Goal: Task Accomplishment & Management: Manage account settings

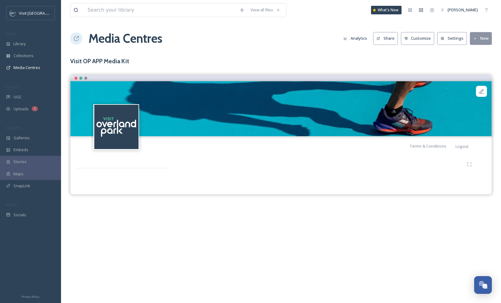
click at [382, 162] on div at bounding box center [327, 164] width 296 height 11
click at [26, 135] on span "Galleries" at bounding box center [21, 138] width 16 height 6
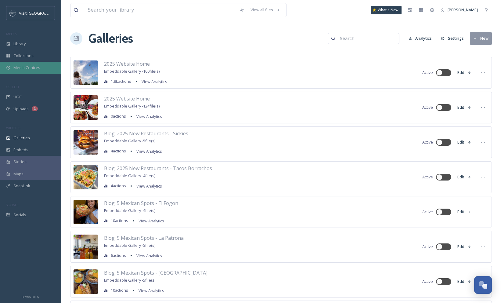
click at [27, 70] on span "Media Centres" at bounding box center [26, 68] width 27 height 6
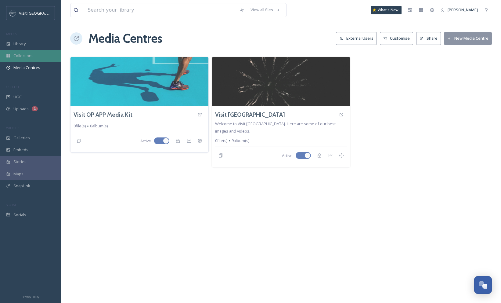
click at [27, 56] on span "Collections" at bounding box center [23, 56] width 20 height 6
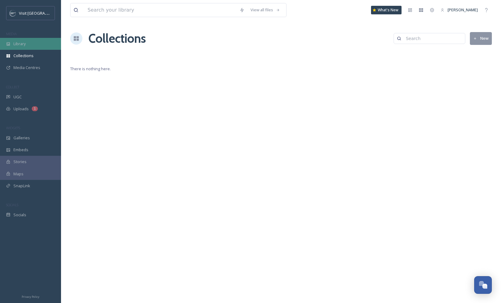
click at [16, 43] on span "Library" at bounding box center [19, 44] width 12 height 6
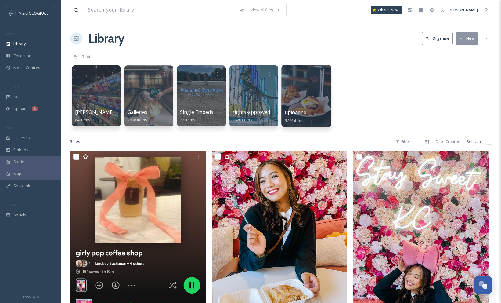
click at [296, 99] on div at bounding box center [306, 96] width 50 height 62
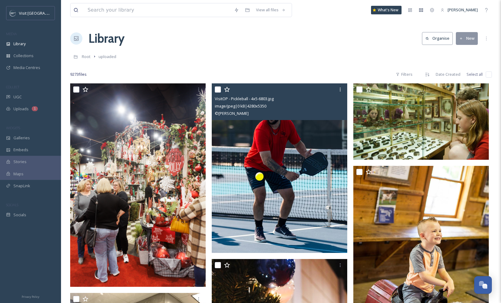
click at [217, 88] on input "checkbox" at bounding box center [218, 89] width 6 height 6
checkbox input "true"
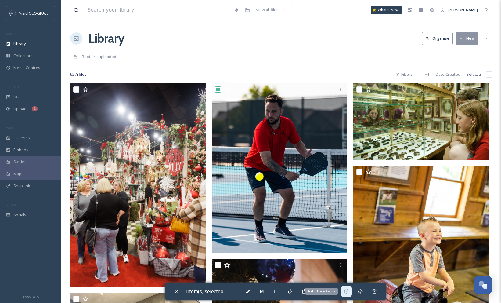
click at [349, 293] on icon at bounding box center [346, 291] width 5 height 5
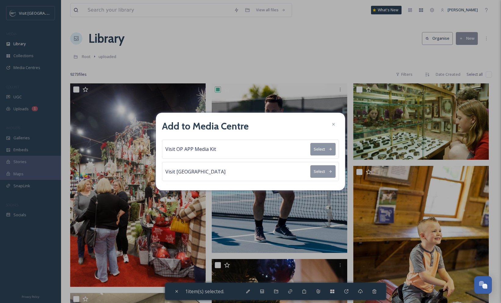
click at [321, 148] on button "Select" at bounding box center [322, 149] width 25 height 13
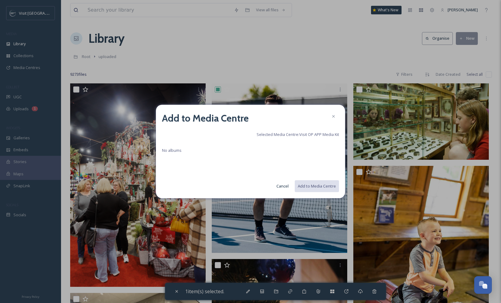
click at [307, 135] on span "Selected Media Centre: Visit OP APP Media Kit" at bounding box center [297, 134] width 82 height 6
click at [163, 150] on span "No albums" at bounding box center [172, 149] width 20 height 5
click at [335, 116] on icon at bounding box center [333, 116] width 5 height 5
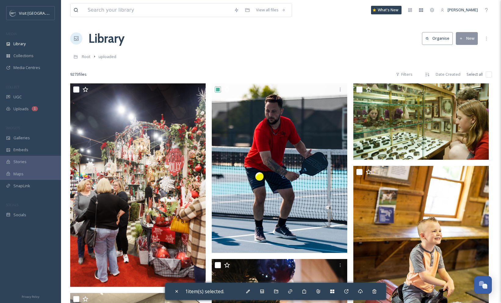
scroll to position [4, 0]
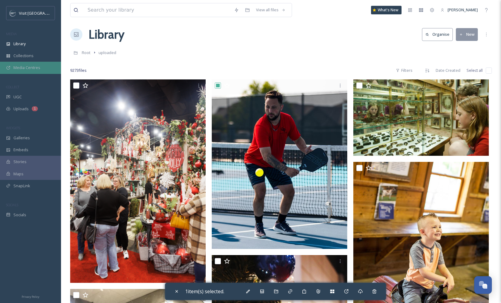
click at [28, 66] on span "Media Centres" at bounding box center [26, 68] width 27 height 6
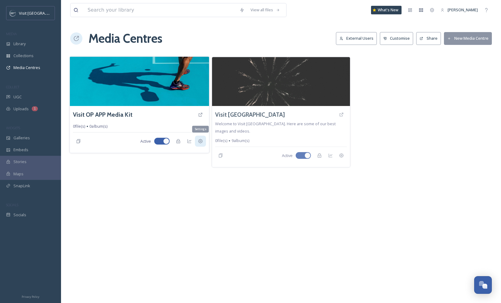
click at [201, 143] on icon at bounding box center [200, 140] width 5 height 5
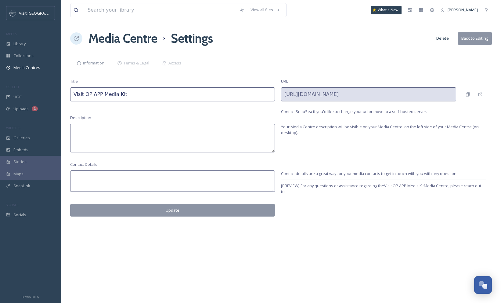
click at [266, 54] on div "View all files What's New Sarah Rowan Media Centre Settings Delete Back to Edit…" at bounding box center [281, 151] width 440 height 303
click at [29, 70] on span "Media Centres" at bounding box center [26, 68] width 27 height 6
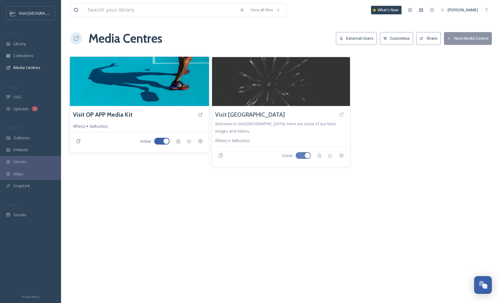
click at [173, 92] on img at bounding box center [139, 80] width 139 height 49
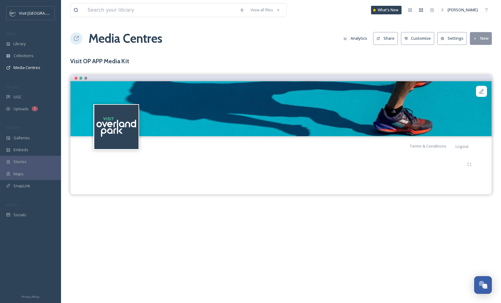
click at [477, 41] on button "New" at bounding box center [481, 38] width 22 height 13
click at [480, 64] on span "Add Album" at bounding box center [478, 65] width 20 height 6
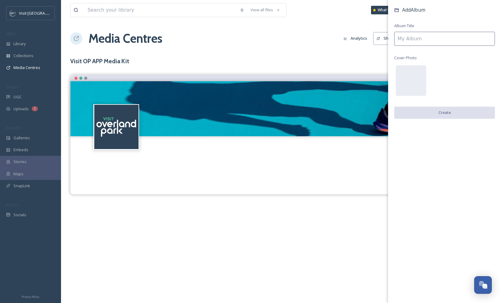
click at [414, 41] on input at bounding box center [444, 39] width 101 height 14
type input "Test"
click at [443, 114] on button "Create" at bounding box center [444, 112] width 101 height 13
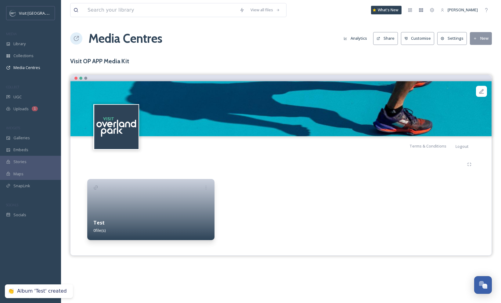
click at [136, 201] on div at bounding box center [150, 209] width 127 height 61
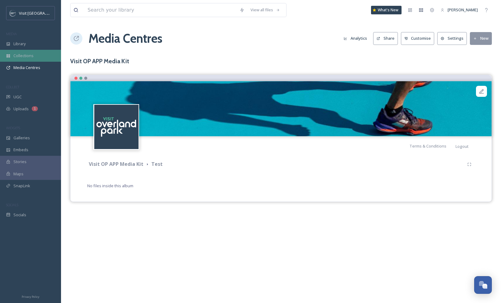
click at [30, 55] on span "Collections" at bounding box center [23, 56] width 20 height 6
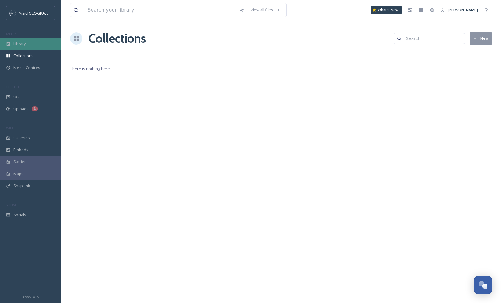
click at [30, 45] on div "Library" at bounding box center [30, 44] width 61 height 12
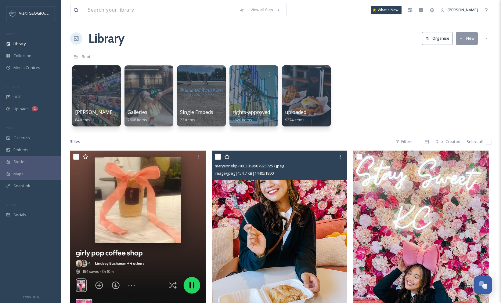
click at [218, 156] on input "checkbox" at bounding box center [218, 156] width 6 height 6
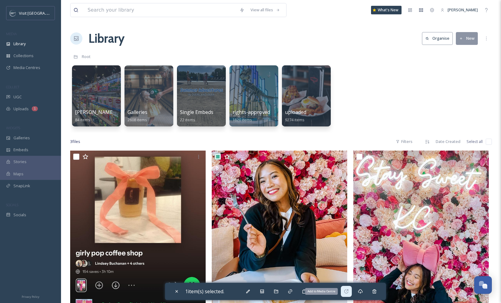
click at [346, 290] on icon at bounding box center [346, 291] width 4 height 4
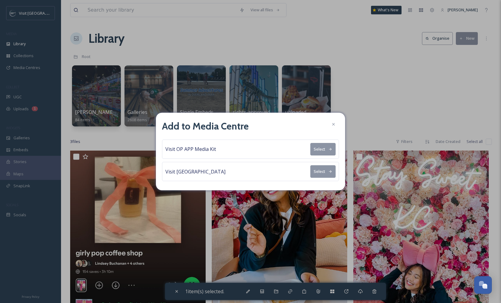
click at [321, 152] on button "Select" at bounding box center [322, 149] width 25 height 13
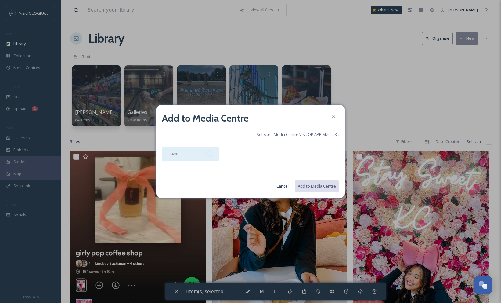
click at [185, 152] on div "Test" at bounding box center [190, 153] width 57 height 15
click at [314, 187] on button "Add to Media Centre" at bounding box center [316, 186] width 45 height 13
checkbox input "false"
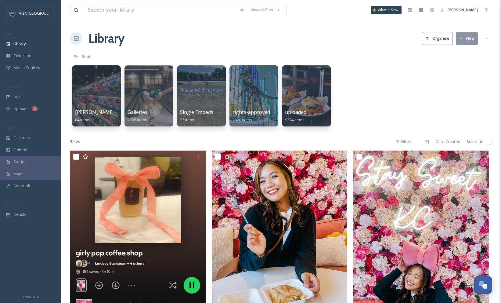
click at [353, 73] on div "[PERSON_NAME] Sponsored Trip 84 items Galleries 2608 items Single Embeds 22 ite…" at bounding box center [280, 97] width 421 height 70
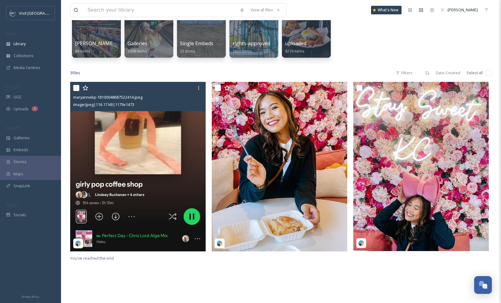
scroll to position [70, 0]
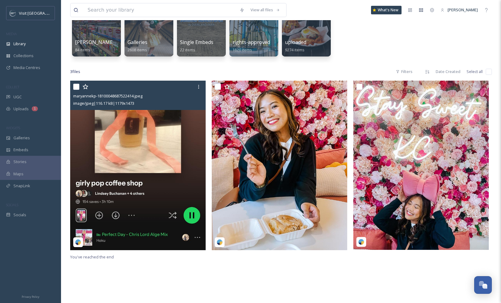
click at [154, 146] on img at bounding box center [137, 165] width 135 height 169
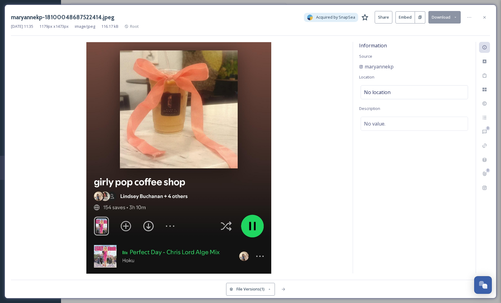
click at [57, 124] on img at bounding box center [178, 157] width 335 height 231
click at [483, 16] on icon at bounding box center [484, 17] width 5 height 5
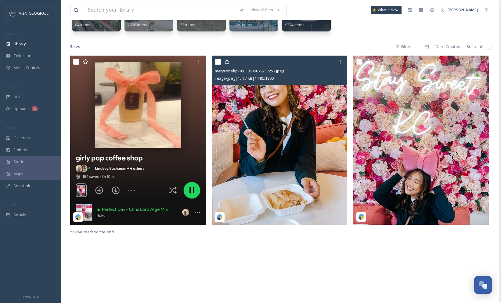
scroll to position [103, 0]
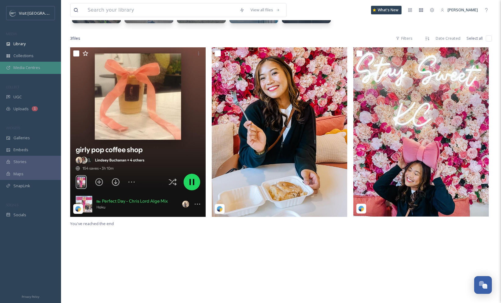
click at [25, 68] on span "Media Centres" at bounding box center [26, 68] width 27 height 6
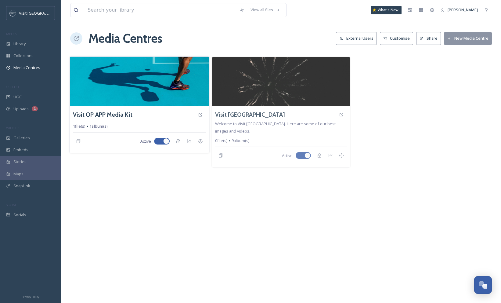
click at [149, 80] on img at bounding box center [139, 80] width 139 height 49
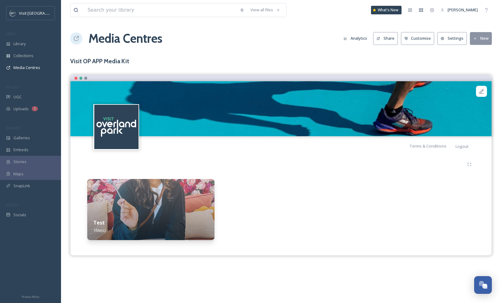
click at [195, 105] on img at bounding box center [280, 108] width 421 height 55
click at [481, 94] on icon at bounding box center [481, 91] width 6 height 6
click at [213, 169] on div "Test 1 file(s)" at bounding box center [281, 201] width 412 height 90
click at [481, 91] on icon at bounding box center [481, 91] width 5 height 5
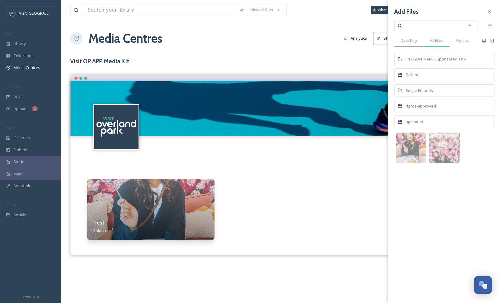
click at [440, 40] on span "All Files" at bounding box center [436, 41] width 13 height 6
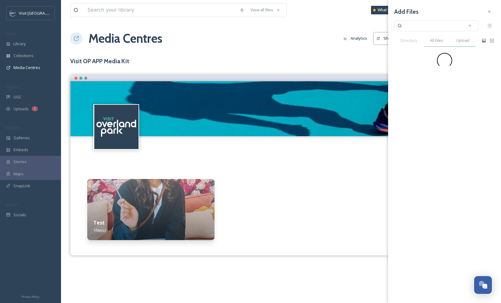
click at [464, 41] on span "Upload" at bounding box center [462, 41] width 13 height 6
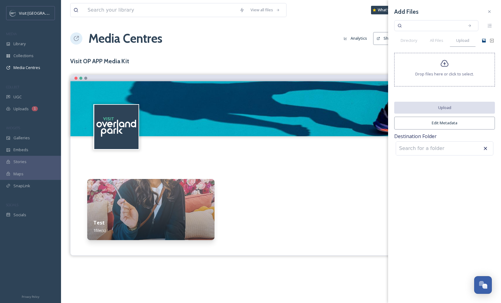
click at [484, 41] on icon at bounding box center [484, 41] width 4 height 4
click at [491, 41] on icon at bounding box center [491, 40] width 5 height 5
click at [444, 64] on icon at bounding box center [444, 63] width 8 height 7
click at [319, 99] on img at bounding box center [280, 108] width 421 height 55
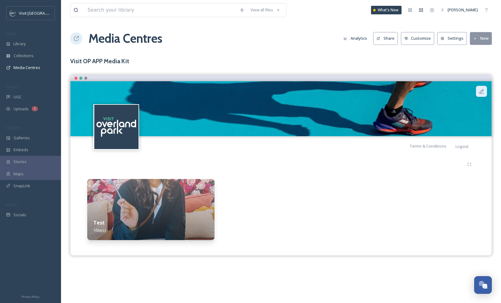
click at [480, 93] on icon at bounding box center [481, 91] width 5 height 5
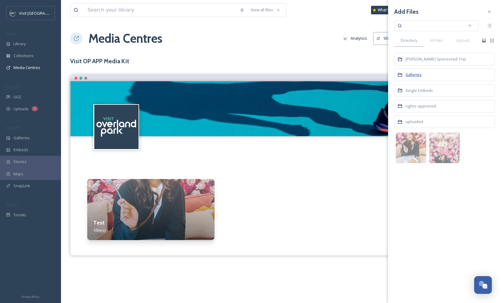
click at [409, 74] on span "Galleries" at bounding box center [413, 74] width 16 height 5
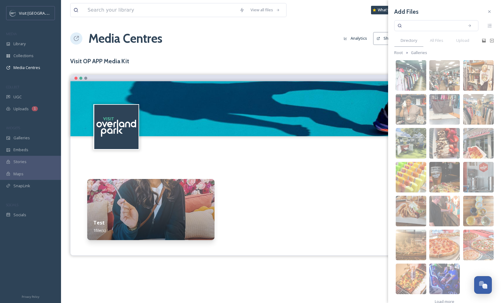
click at [415, 26] on input at bounding box center [432, 25] width 58 height 13
type input "pickleball"
type input "pickleballl"
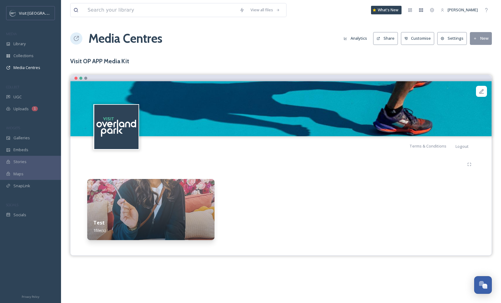
click at [336, 32] on div "Media Centres Analytics Share Customise Settings New" at bounding box center [280, 38] width 421 height 18
click at [258, 186] on div at bounding box center [280, 209] width 127 height 61
click at [481, 90] on icon at bounding box center [481, 91] width 6 height 6
click at [316, 62] on h3 "Visit OP APP Media Kit" at bounding box center [280, 61] width 421 height 9
click at [419, 40] on button "Customise" at bounding box center [418, 38] width 34 height 13
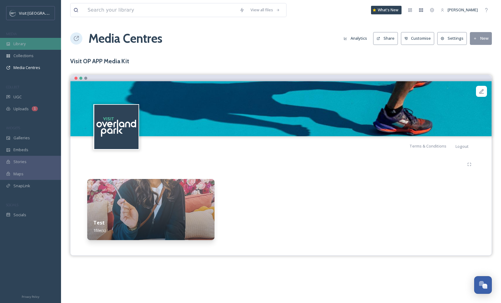
click at [22, 44] on span "Library" at bounding box center [19, 44] width 12 height 6
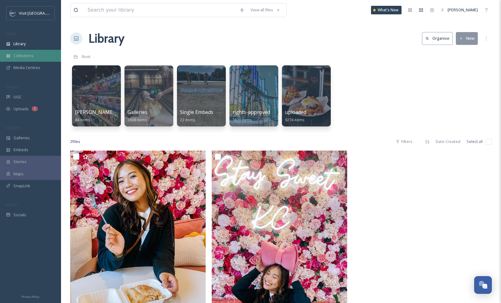
click at [19, 55] on span "Collections" at bounding box center [23, 56] width 20 height 6
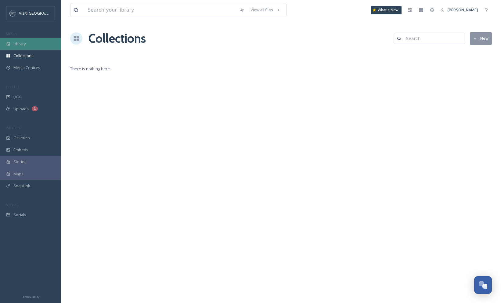
click at [23, 43] on span "Library" at bounding box center [19, 44] width 12 height 6
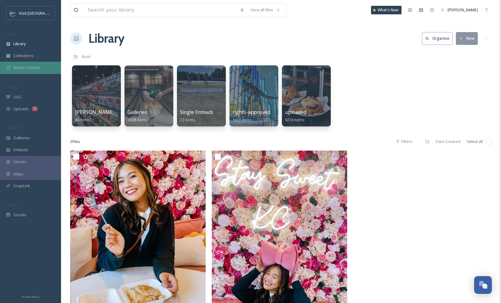
click at [24, 67] on span "Media Centres" at bounding box center [26, 68] width 27 height 6
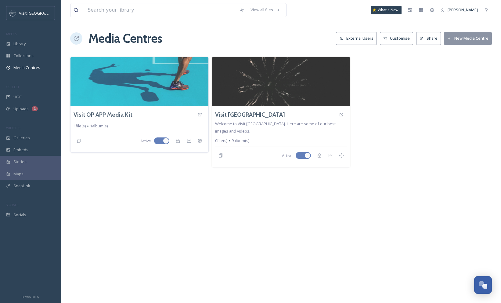
click at [119, 174] on div "View all files What's New Sarah Rowan Media Centres External Users Customise Sh…" at bounding box center [281, 151] width 440 height 303
click at [23, 53] on span "Collections" at bounding box center [23, 56] width 20 height 6
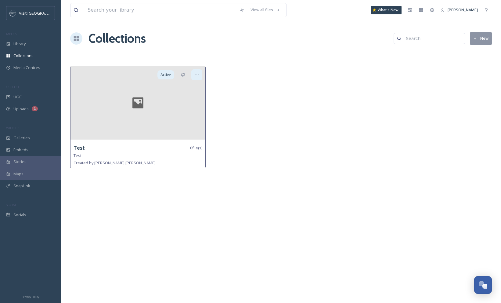
click at [196, 73] on icon at bounding box center [196, 74] width 5 height 5
click at [225, 102] on div at bounding box center [281, 118] width 138 height 105
click at [30, 186] on span "SnapLink" at bounding box center [21, 186] width 17 height 6
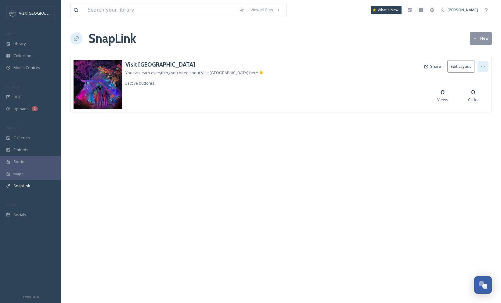
click at [484, 67] on icon at bounding box center [482, 66] width 5 height 5
click at [470, 77] on span "View SnapLink" at bounding box center [471, 80] width 27 height 6
click at [23, 46] on div "Library" at bounding box center [30, 44] width 61 height 12
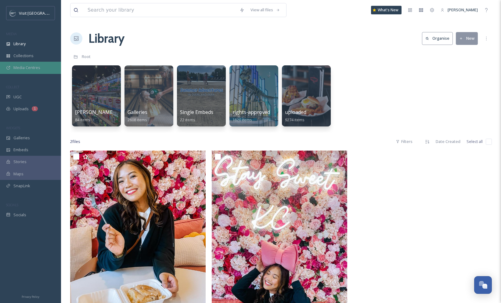
click at [38, 66] on span "Media Centres" at bounding box center [26, 68] width 27 height 6
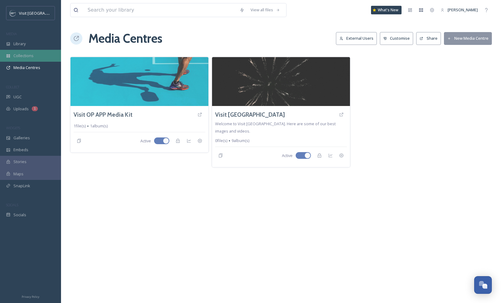
click at [18, 57] on span "Collections" at bounding box center [23, 56] width 20 height 6
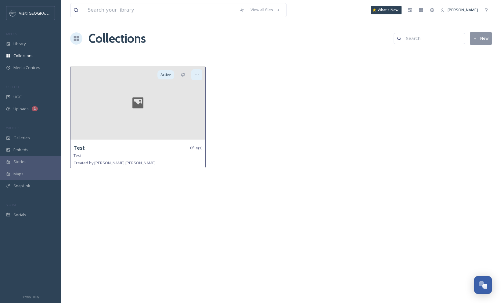
click at [196, 75] on icon at bounding box center [196, 74] width 5 height 5
click at [111, 85] on div at bounding box center [137, 102] width 135 height 73
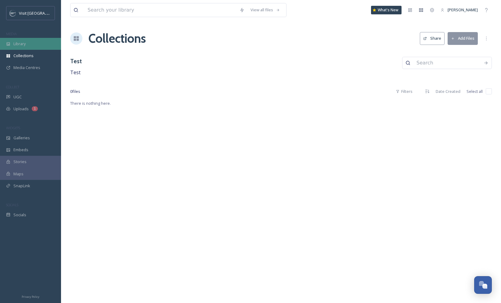
click at [15, 42] on span "Library" at bounding box center [19, 44] width 12 height 6
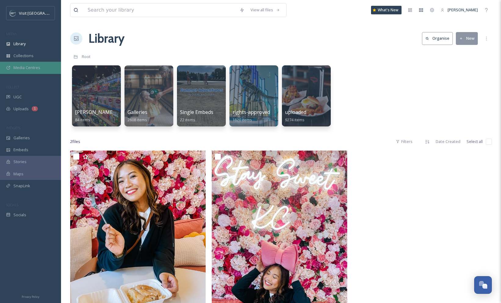
click at [34, 68] on span "Media Centres" at bounding box center [26, 68] width 27 height 6
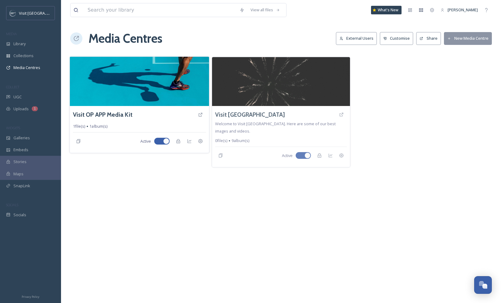
click at [103, 99] on img at bounding box center [139, 80] width 139 height 49
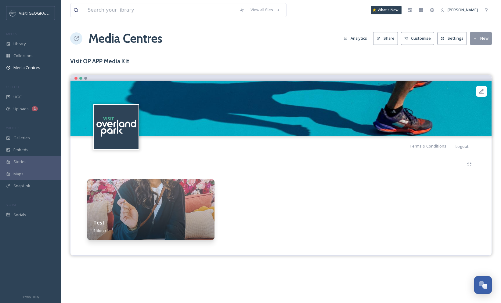
click at [484, 40] on button "New" at bounding box center [481, 38] width 22 height 13
click at [479, 51] on span "Add Files" at bounding box center [476, 53] width 16 height 6
click at [476, 53] on span "Add Files" at bounding box center [476, 53] width 16 height 6
click at [152, 194] on img at bounding box center [150, 209] width 127 height 61
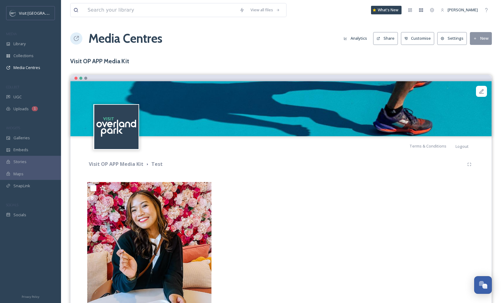
click at [474, 35] on button "New" at bounding box center [481, 38] width 22 height 13
click at [475, 51] on span "Add Files" at bounding box center [476, 53] width 16 height 6
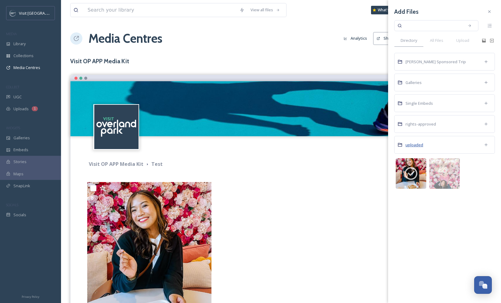
click at [422, 146] on span "uploaded" at bounding box center [414, 144] width 18 height 5
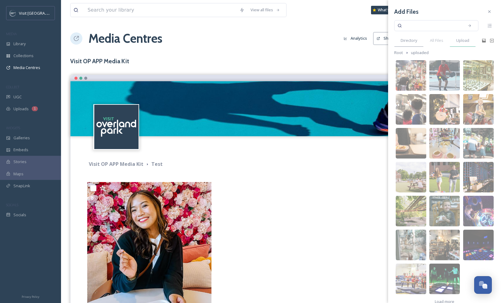
click at [464, 39] on span "Upload" at bounding box center [462, 41] width 13 height 6
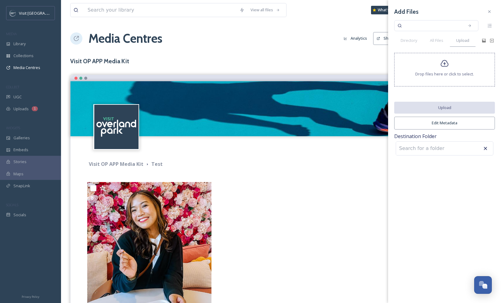
click at [446, 66] on icon at bounding box center [444, 63] width 8 height 7
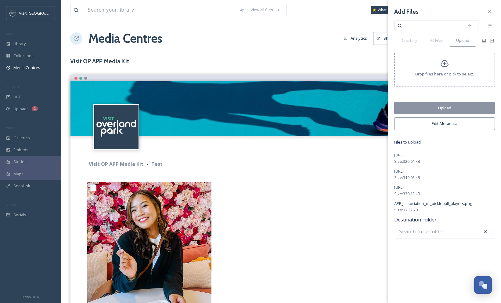
click at [425, 231] on input at bounding box center [429, 231] width 67 height 13
click at [434, 229] on input at bounding box center [429, 231] width 67 height 13
click at [451, 234] on input at bounding box center [429, 231] width 67 height 13
click at [420, 151] on div "[URL]" at bounding box center [444, 154] width 101 height 7
click at [442, 261] on div "Add Files Directory All Files Upload Drop files here or click to select. Upload…" at bounding box center [444, 151] width 113 height 303
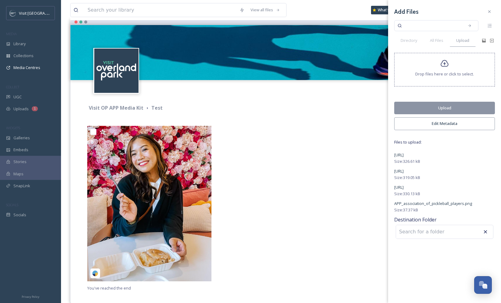
scroll to position [58, 0]
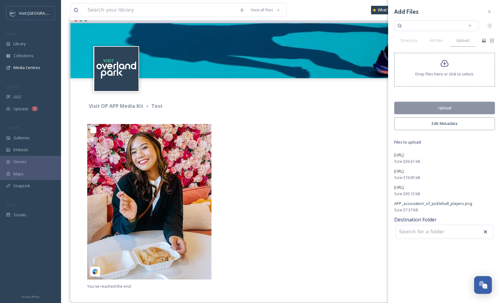
click at [443, 108] on button "Upload" at bounding box center [444, 108] width 101 height 13
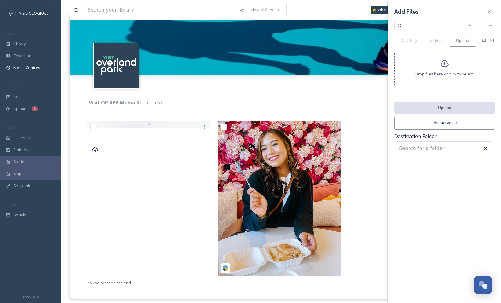
scroll to position [66, 0]
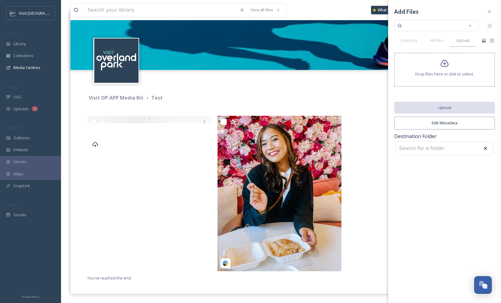
click at [110, 163] on div at bounding box center [150, 195] width 127 height 158
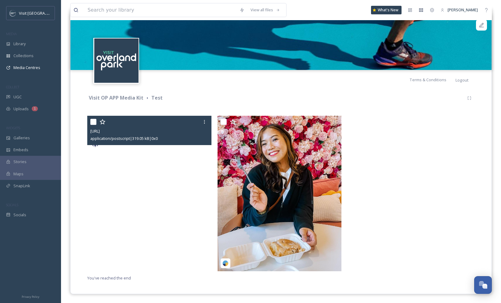
click at [93, 121] on input "checkbox" at bounding box center [93, 122] width 6 height 6
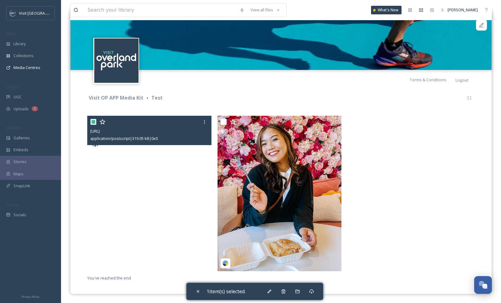
click at [92, 122] on input "checkbox" at bounding box center [93, 122] width 6 height 6
checkbox input "false"
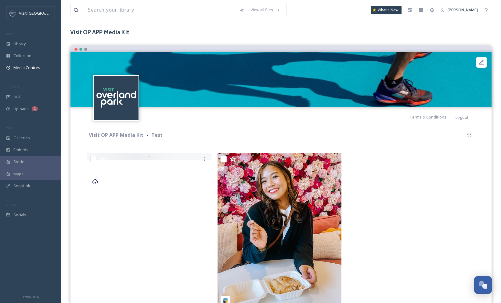
scroll to position [0, 0]
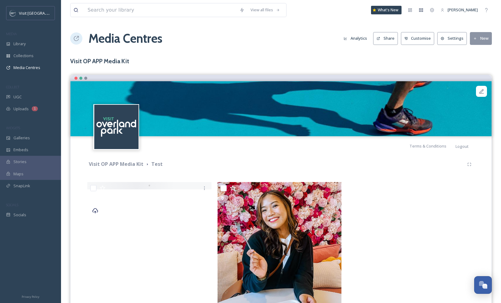
click at [476, 41] on button "New" at bounding box center [481, 38] width 22 height 13
click at [473, 50] on span "Add Files" at bounding box center [476, 53] width 16 height 6
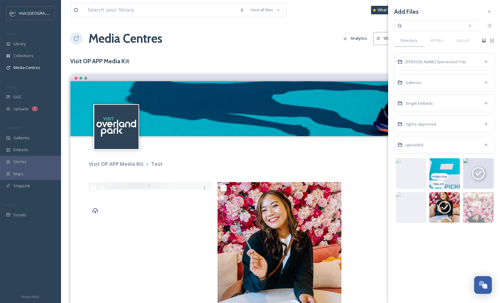
click at [441, 172] on img at bounding box center [444, 173] width 30 height 30
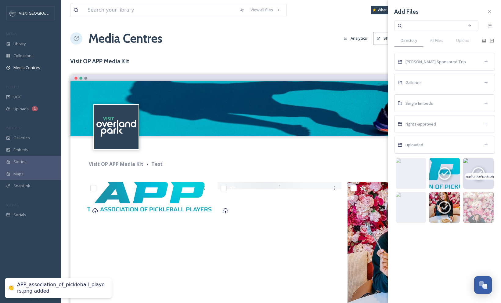
click at [471, 169] on icon at bounding box center [478, 173] width 15 height 15
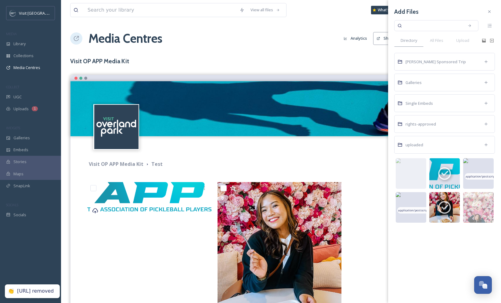
click at [416, 200] on img at bounding box center [411, 207] width 30 height 30
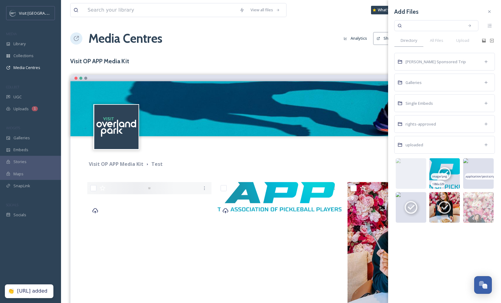
click at [442, 168] on icon at bounding box center [444, 173] width 13 height 13
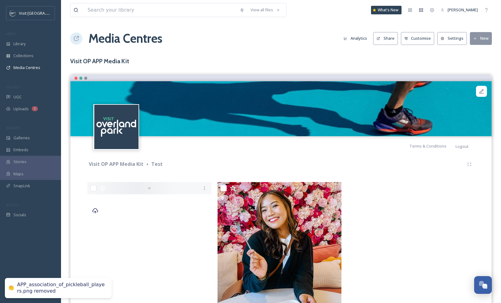
click at [148, 219] on div at bounding box center [150, 261] width 127 height 158
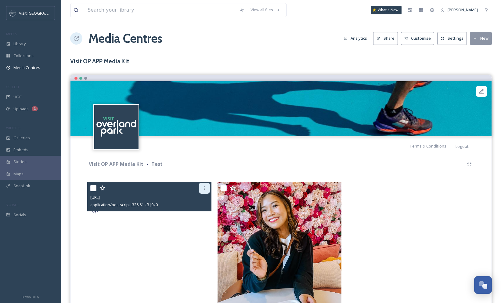
click at [204, 187] on icon at bounding box center [204, 187] width 5 height 5
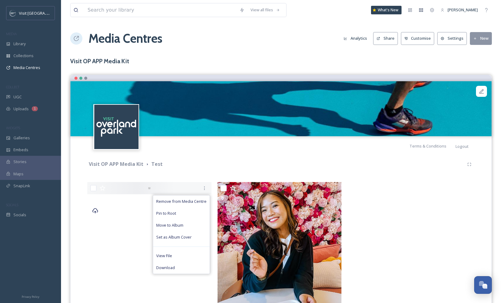
click at [349, 164] on div "Visit OP APP Media Kit Test" at bounding box center [275, 164] width 376 height 8
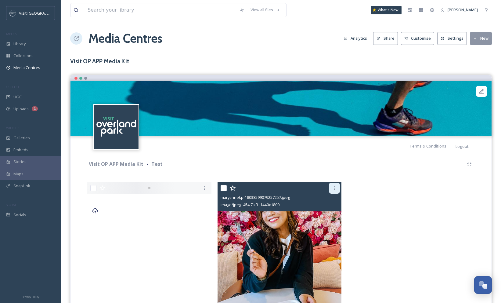
click at [334, 187] on icon at bounding box center [334, 187] width 5 height 5
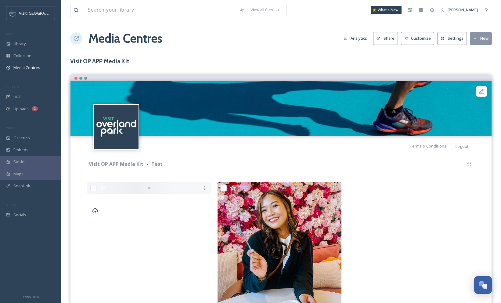
click at [264, 168] on div "Visit OP APP Media Kit Test" at bounding box center [280, 164] width 387 height 11
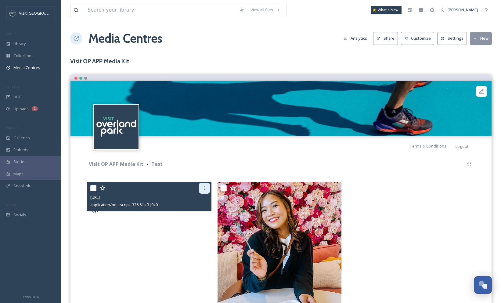
click at [205, 186] on icon at bounding box center [204, 187] width 5 height 5
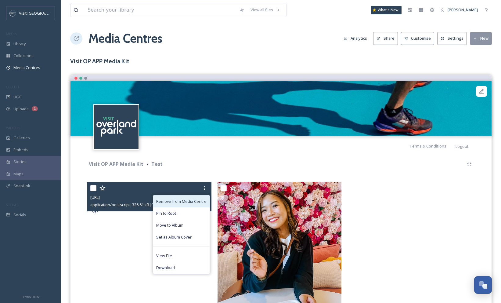
click at [195, 202] on span "Remove from Media Centre" at bounding box center [181, 201] width 50 height 6
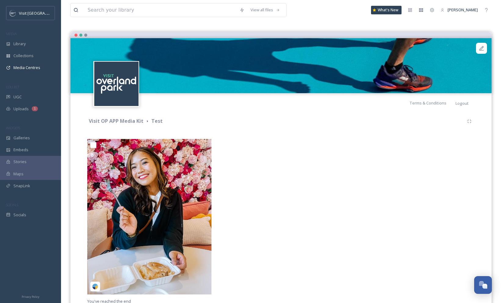
scroll to position [66, 0]
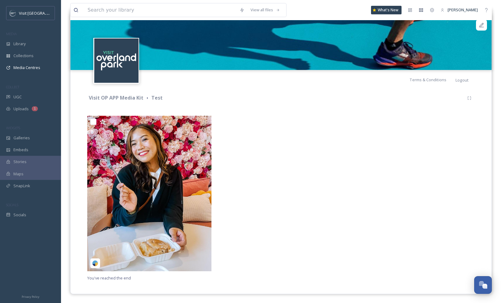
click at [310, 195] on div at bounding box center [280, 195] width 127 height 158
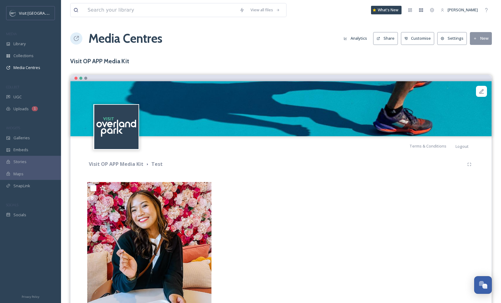
click at [479, 38] on button "New" at bounding box center [481, 38] width 22 height 13
click at [20, 104] on div "Uploads 1" at bounding box center [30, 109] width 61 height 12
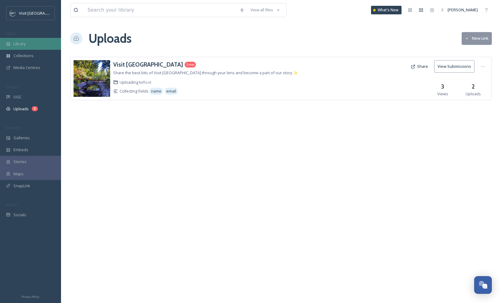
click at [21, 39] on div "Library" at bounding box center [30, 44] width 61 height 12
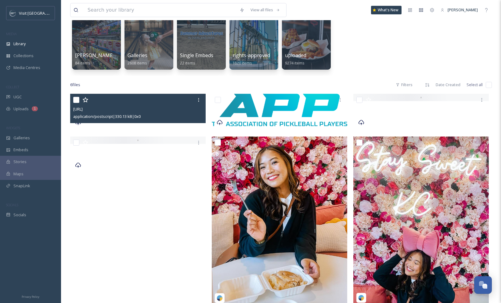
scroll to position [70, 0]
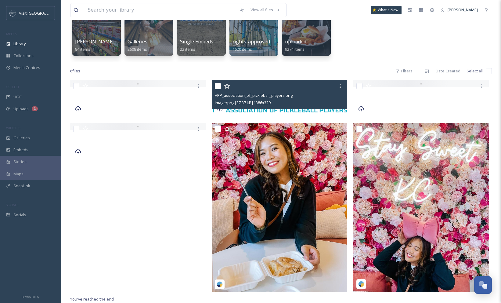
click at [215, 84] on input "checkbox" at bounding box center [218, 86] width 6 height 6
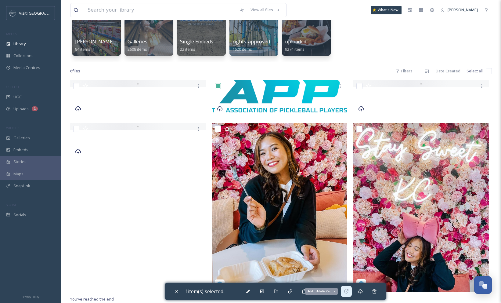
click at [348, 290] on icon at bounding box center [346, 291] width 5 height 5
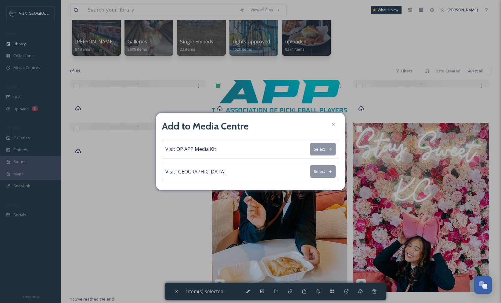
click at [323, 149] on button "Select" at bounding box center [322, 149] width 25 height 13
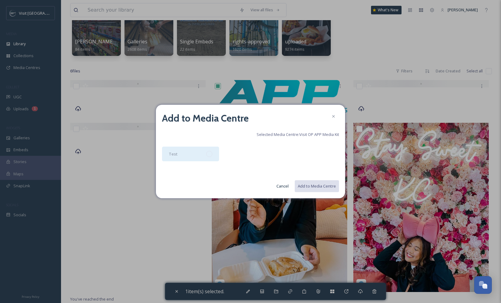
click at [197, 152] on div "Test" at bounding box center [190, 153] width 57 height 15
click at [320, 185] on button "Add to Media Centre" at bounding box center [316, 186] width 45 height 13
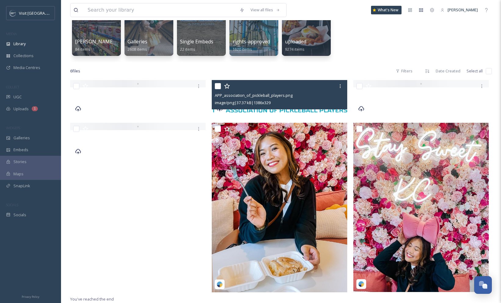
click at [218, 84] on input "checkbox" at bounding box center [218, 86] width 6 height 6
checkbox input "true"
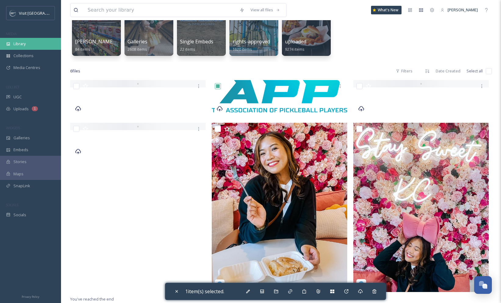
click at [19, 44] on span "Library" at bounding box center [19, 44] width 12 height 6
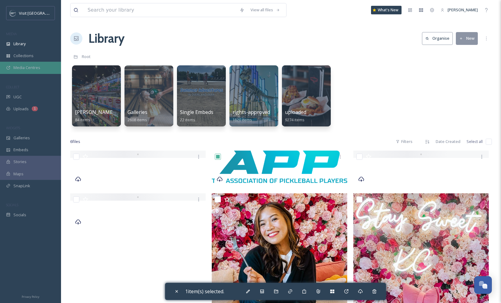
click at [40, 70] on div "Media Centres" at bounding box center [30, 68] width 61 height 12
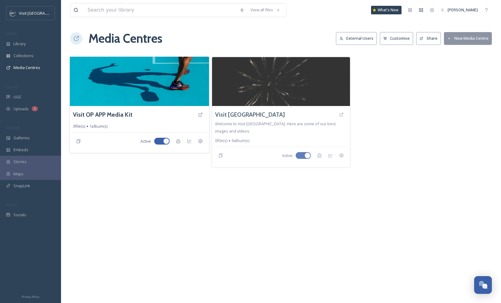
click at [163, 89] on img at bounding box center [139, 80] width 139 height 49
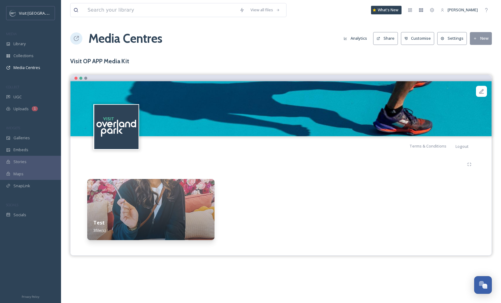
click at [161, 209] on img at bounding box center [150, 209] width 127 height 61
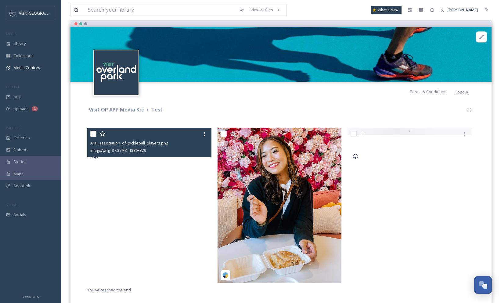
scroll to position [66, 0]
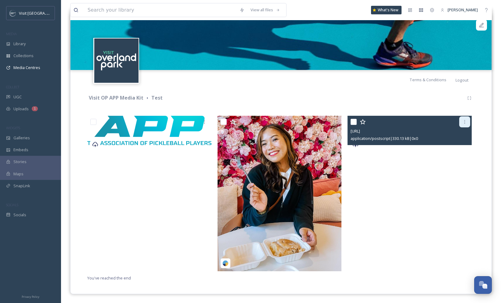
click at [464, 119] on icon at bounding box center [464, 121] width 5 height 5
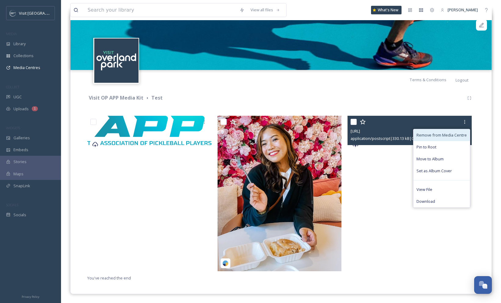
click at [431, 134] on span "Remove from Media Centre" at bounding box center [441, 135] width 50 height 6
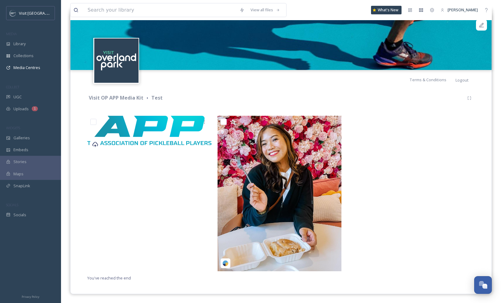
click at [203, 91] on div "Visit OP APP Media Kit Test You've reached the end" at bounding box center [281, 186] width 412 height 195
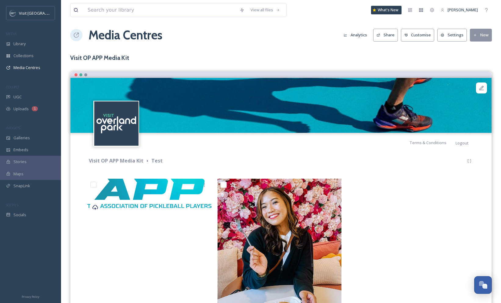
scroll to position [0, 0]
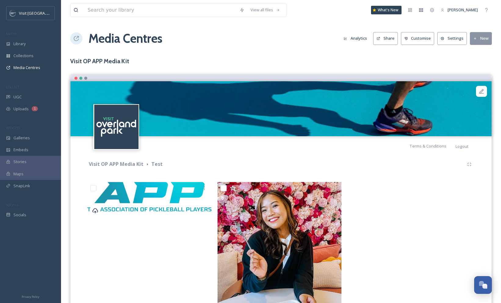
click at [480, 40] on button "New" at bounding box center [481, 38] width 22 height 13
click at [481, 63] on span "Add Album" at bounding box center [478, 65] width 20 height 6
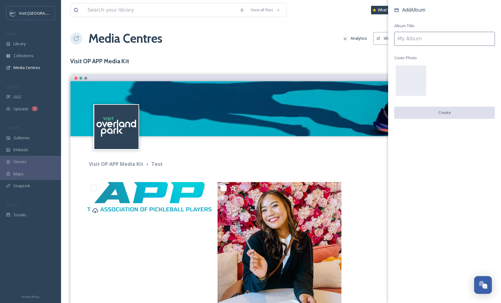
click at [414, 36] on input at bounding box center [444, 39] width 101 height 14
type input "L"
type input "A"
type input "Logos"
click at [445, 109] on button "Create" at bounding box center [444, 112] width 101 height 13
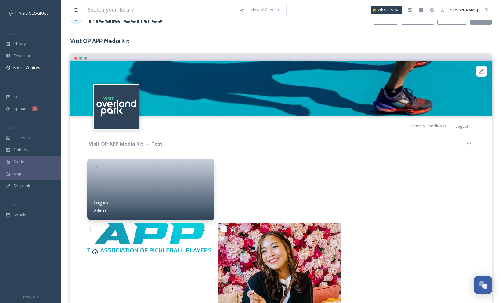
scroll to position [22, 0]
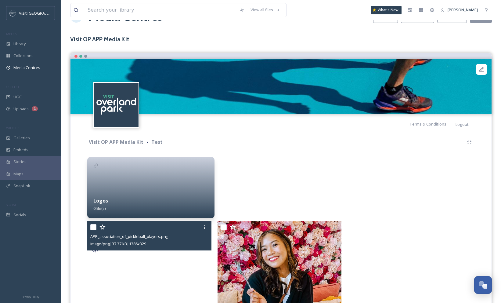
click at [92, 226] on input "checkbox" at bounding box center [93, 227] width 6 height 6
checkbox input "true"
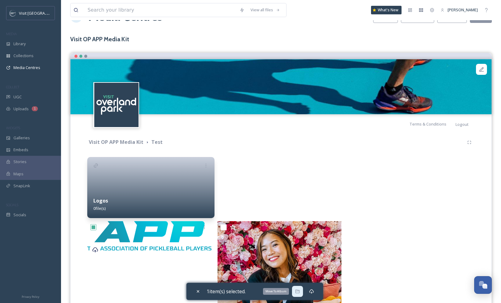
click at [300, 292] on icon at bounding box center [297, 291] width 5 height 5
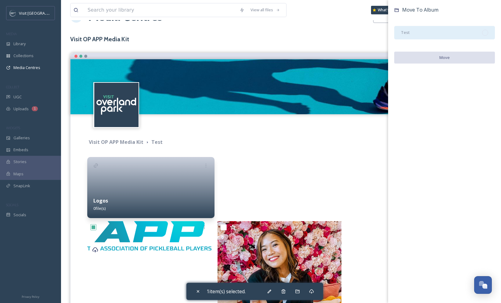
click at [416, 31] on div "Test" at bounding box center [444, 32] width 101 height 13
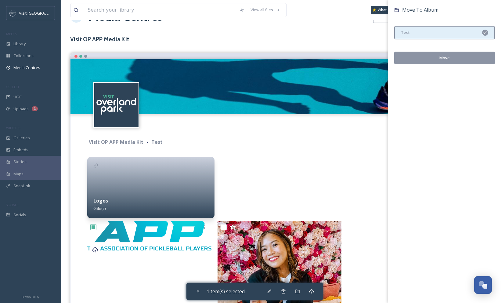
click at [450, 57] on button "Move" at bounding box center [444, 58] width 101 height 13
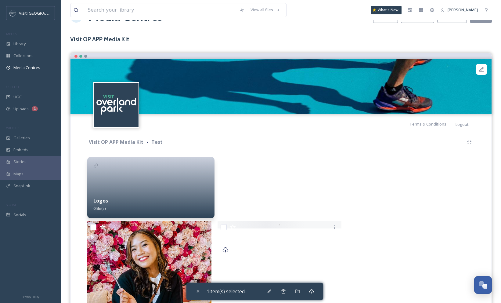
click at [294, 171] on div at bounding box center [280, 187] width 127 height 61
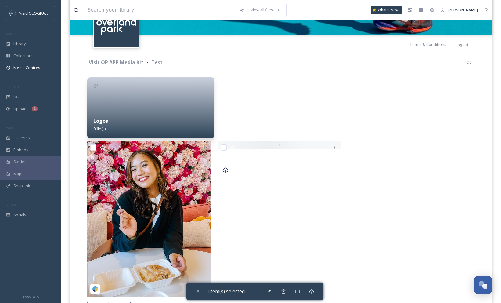
scroll to position [127, 0]
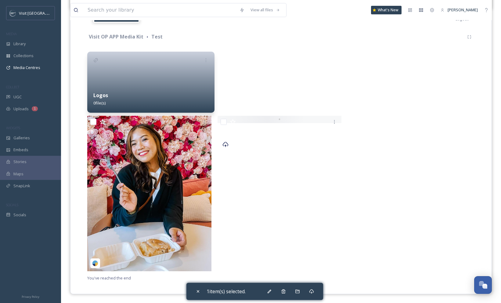
click at [163, 95] on div "Logos 0 file(s)" at bounding box center [150, 98] width 127 height 27
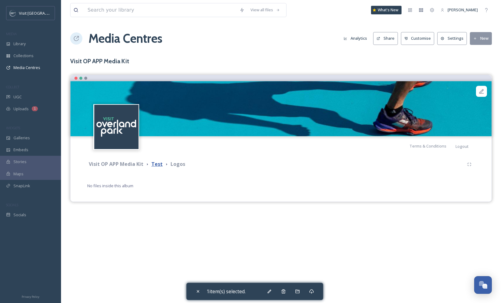
click at [155, 164] on strong "Test" at bounding box center [156, 163] width 11 height 7
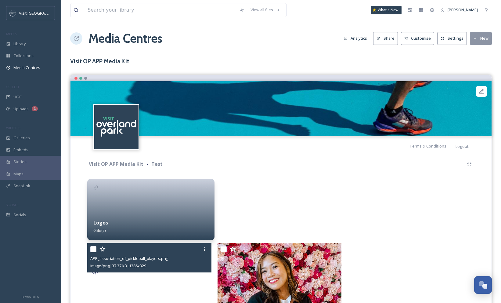
click at [94, 248] on input "checkbox" at bounding box center [93, 249] width 6 height 6
checkbox input "true"
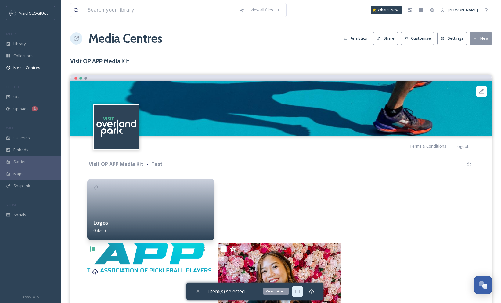
click at [300, 292] on icon at bounding box center [297, 291] width 5 height 5
click at [307, 129] on img at bounding box center [280, 108] width 421 height 55
click at [399, 52] on div "View all files What's New Sarah Rowan Media Centres Analytics Share Customise S…" at bounding box center [281, 215] width 440 height 430
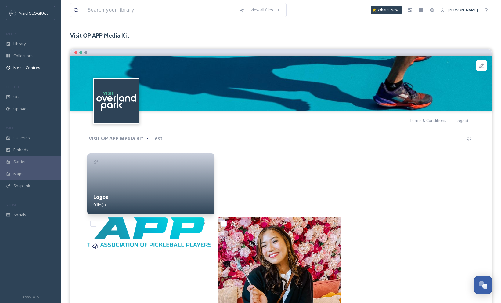
scroll to position [30, 0]
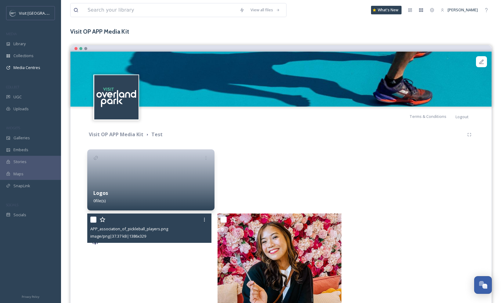
click at [93, 220] on input "checkbox" at bounding box center [93, 219] width 6 height 6
checkbox input "true"
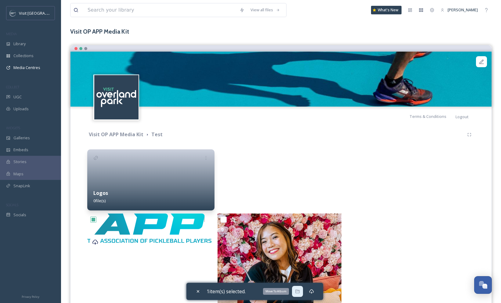
click at [300, 293] on icon at bounding box center [297, 291] width 5 height 5
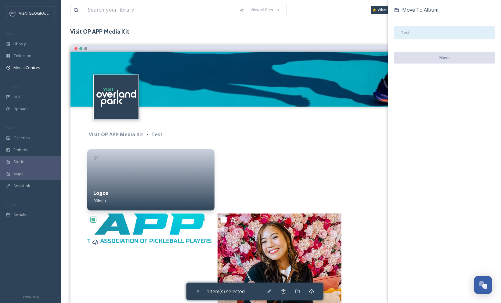
click at [419, 34] on div "Test" at bounding box center [444, 32] width 101 height 13
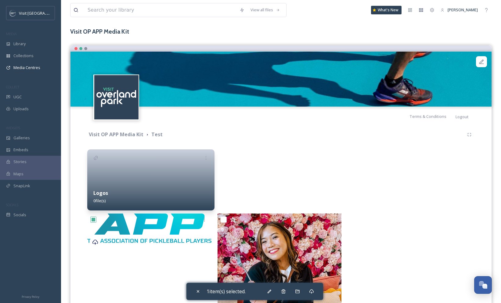
click at [296, 161] on div at bounding box center [280, 179] width 127 height 61
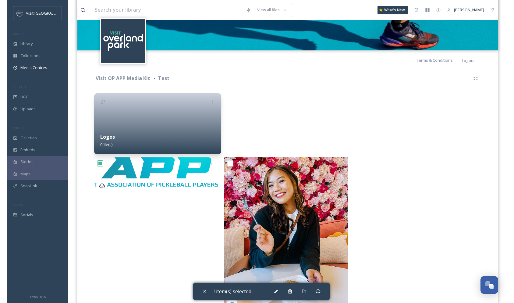
scroll to position [127, 0]
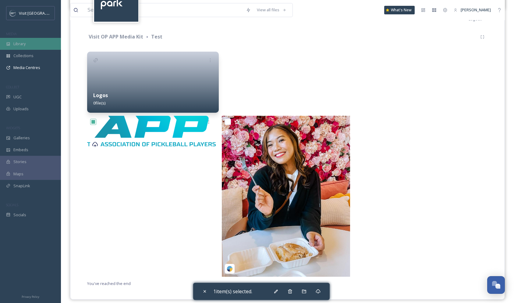
click at [26, 44] on span "Library" at bounding box center [19, 44] width 12 height 6
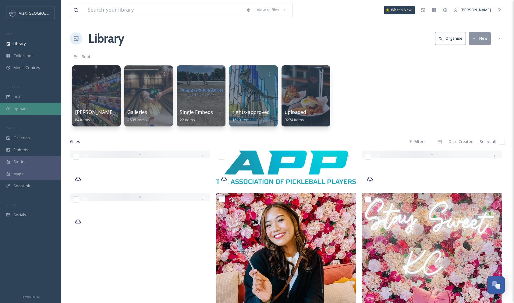
click at [24, 108] on span "Uploads" at bounding box center [20, 109] width 15 height 6
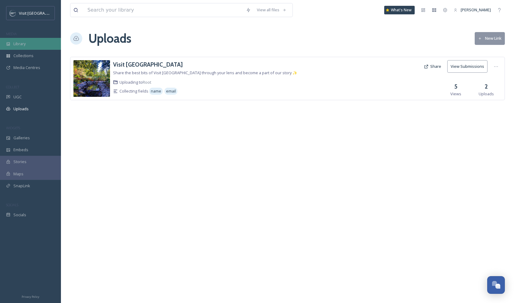
click at [22, 43] on span "Library" at bounding box center [19, 44] width 12 height 6
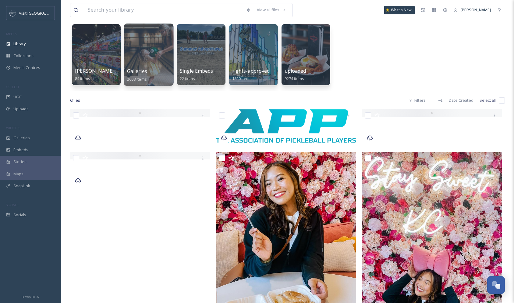
scroll to position [48, 0]
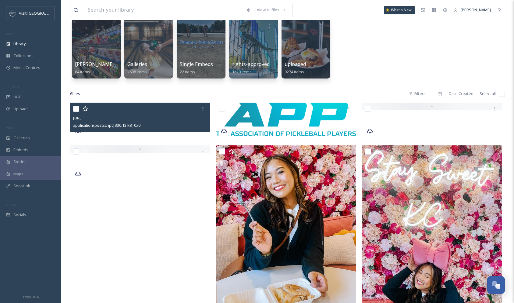
click at [76, 109] on input "checkbox" at bounding box center [76, 109] width 6 height 6
checkbox input "true"
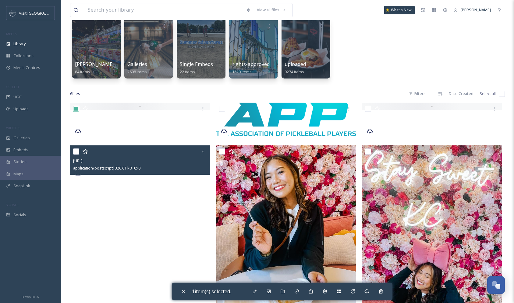
click at [76, 149] on input "checkbox" at bounding box center [76, 151] width 6 height 6
checkbox input "true"
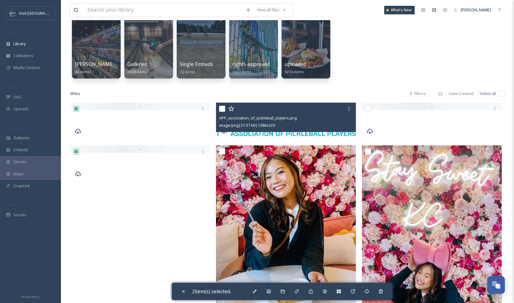
click at [222, 110] on input "checkbox" at bounding box center [222, 109] width 6 height 6
checkbox input "true"
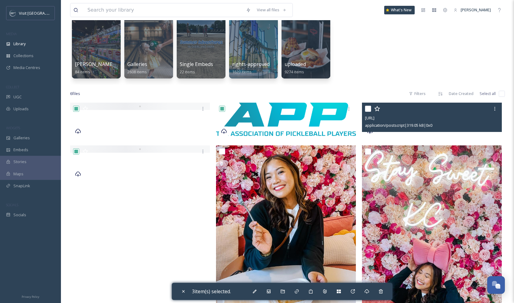
click at [368, 108] on input "checkbox" at bounding box center [368, 109] width 6 height 6
checkbox input "true"
click at [495, 106] on div at bounding box center [495, 108] width 11 height 11
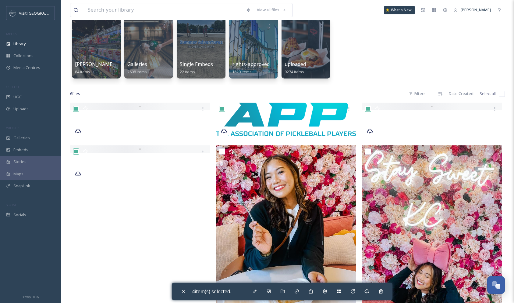
click at [387, 95] on div "6 file s Filters Date Created Select all" at bounding box center [287, 94] width 435 height 12
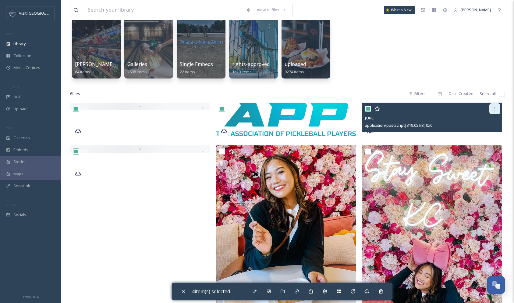
click at [496, 109] on icon at bounding box center [495, 108] width 5 height 5
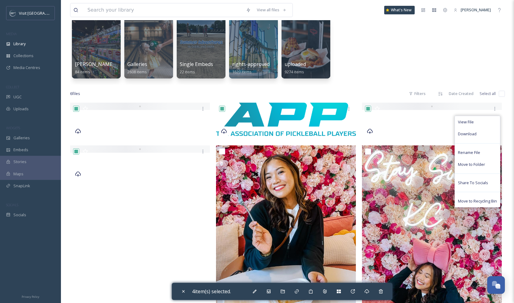
click at [351, 86] on div "View all files What's New [PERSON_NAME] Library Organise New Root Your Selectio…" at bounding box center [288, 178] width 454 height 453
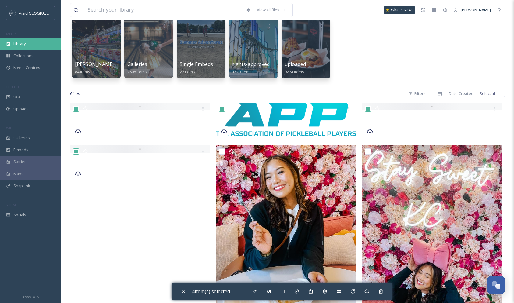
click at [21, 43] on span "Library" at bounding box center [19, 44] width 12 height 6
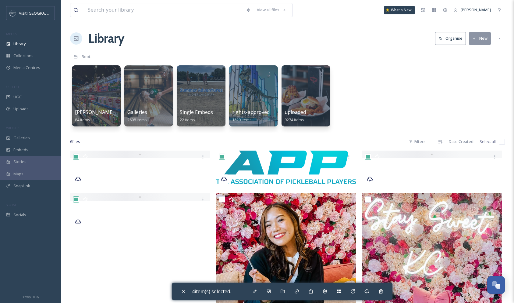
click at [392, 80] on div "[PERSON_NAME] Sponsored Trip 84 items Galleries 2608 items Single Embeds 22 ite…" at bounding box center [287, 97] width 435 height 70
click at [391, 83] on div "[PERSON_NAME] Sponsored Trip 84 items Galleries 2608 items Single Embeds 22 ite…" at bounding box center [287, 97] width 435 height 70
click at [35, 41] on div "Library" at bounding box center [30, 44] width 61 height 12
click at [345, 77] on div "[PERSON_NAME] Sponsored Trip 84 items Galleries 2608 items Single Embeds 22 ite…" at bounding box center [287, 97] width 435 height 70
click at [477, 41] on button "New" at bounding box center [480, 38] width 22 height 13
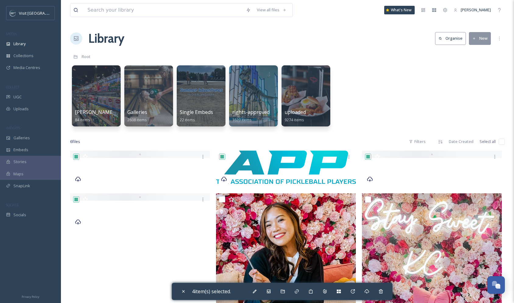
click at [378, 85] on div "[PERSON_NAME] Sponsored Trip 84 items Galleries 2608 items Single Embeds 22 ite…" at bounding box center [287, 97] width 435 height 70
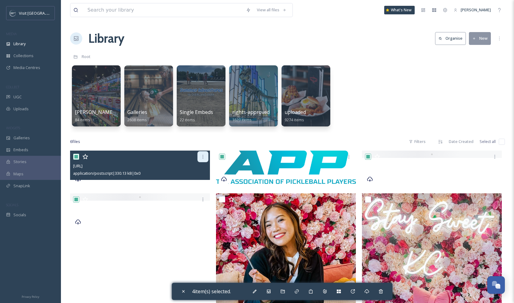
click at [203, 156] on icon at bounding box center [203, 156] width 5 height 5
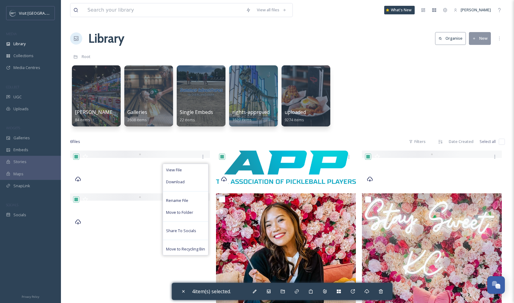
click at [175, 143] on div "6 file s Filters Date Created Select all" at bounding box center [287, 141] width 435 height 12
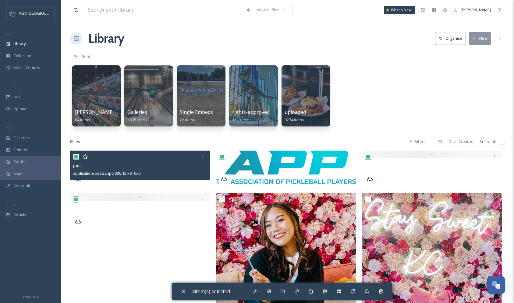
click at [74, 156] on input "checkbox" at bounding box center [76, 156] width 6 height 6
checkbox input "false"
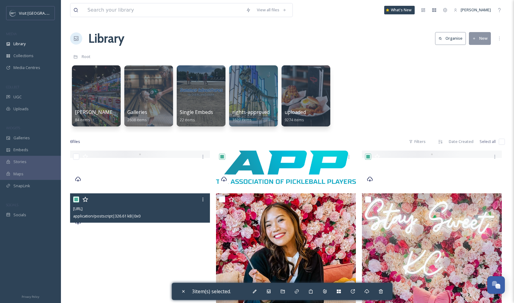
click at [76, 198] on input "checkbox" at bounding box center [76, 199] width 6 height 6
checkbox input "false"
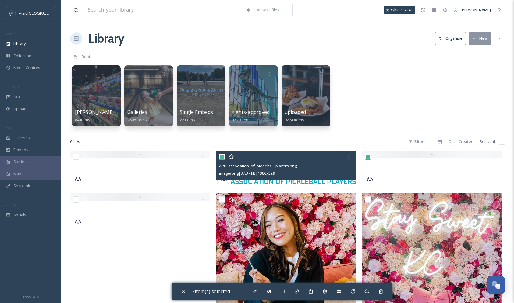
click at [224, 157] on input "checkbox" at bounding box center [222, 156] width 6 height 6
checkbox input "false"
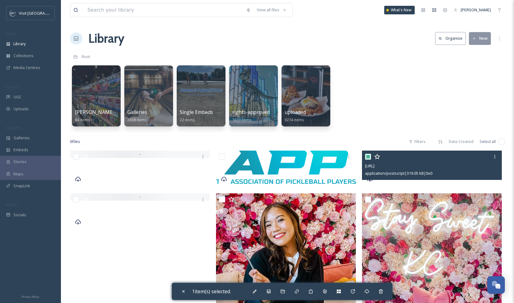
click at [367, 154] on input "checkbox" at bounding box center [368, 156] width 6 height 6
checkbox input "false"
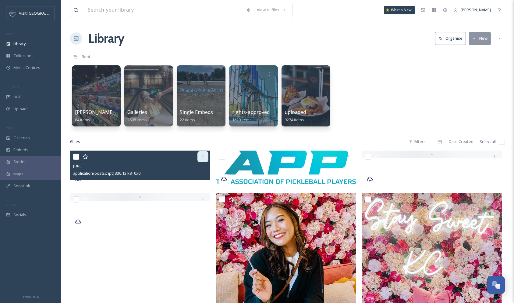
click at [203, 153] on div at bounding box center [203, 156] width 11 height 11
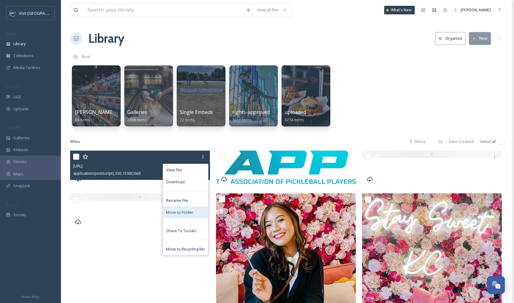
scroll to position [1, 0]
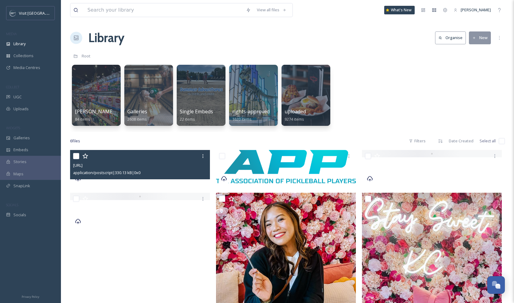
click at [75, 156] on input "checkbox" at bounding box center [76, 156] width 6 height 6
checkbox input "true"
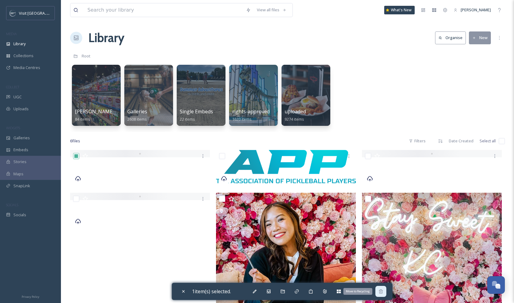
click at [383, 292] on icon at bounding box center [381, 291] width 4 height 4
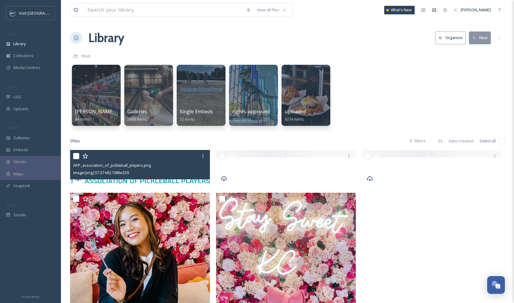
click at [77, 155] on input "checkbox" at bounding box center [76, 156] width 6 height 6
checkbox input "true"
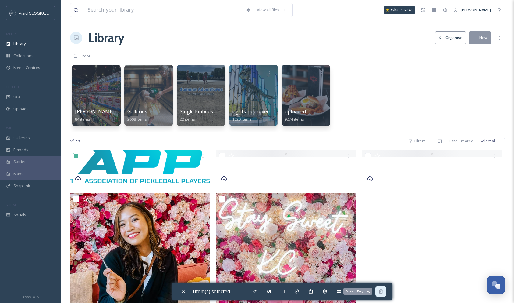
click at [385, 291] on div "Move to Recycling" at bounding box center [381, 290] width 11 height 11
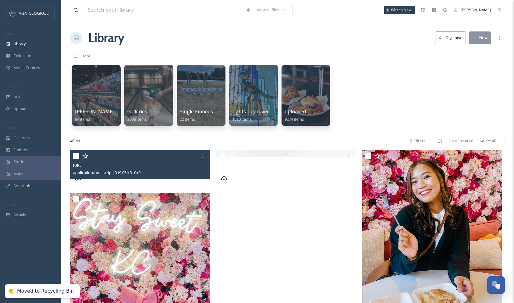
click at [73, 154] on input "checkbox" at bounding box center [76, 156] width 6 height 6
checkbox input "true"
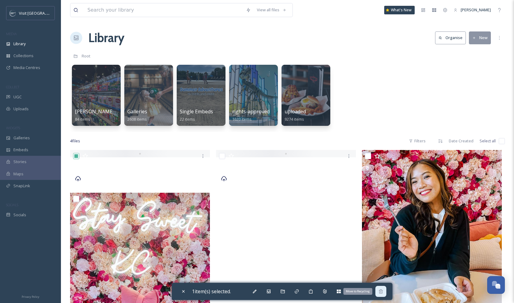
click at [384, 291] on icon at bounding box center [381, 291] width 5 height 5
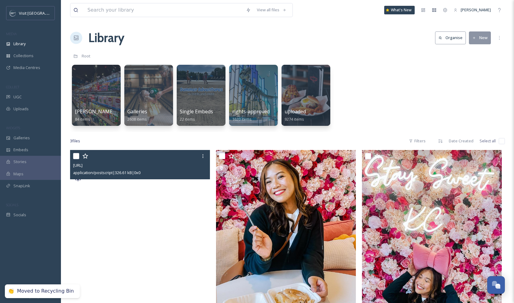
click at [74, 155] on input "checkbox" at bounding box center [76, 156] width 6 height 6
checkbox input "true"
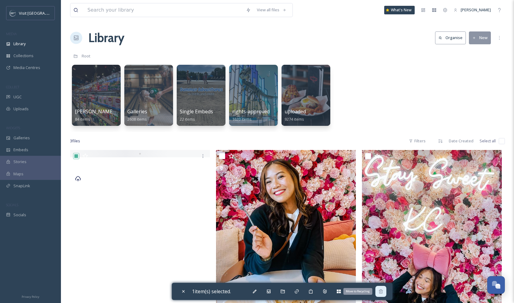
click at [380, 289] on icon at bounding box center [381, 291] width 5 height 5
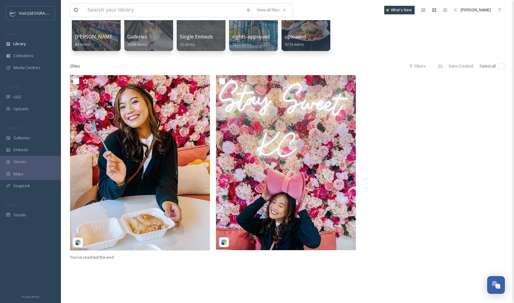
scroll to position [150, 0]
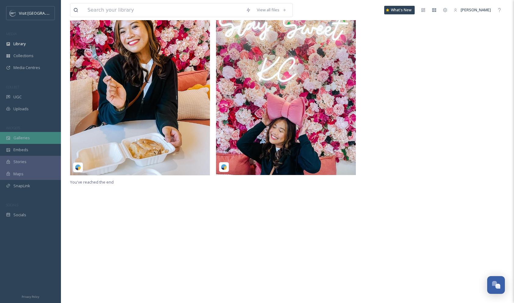
click at [22, 139] on span "Galleries" at bounding box center [21, 138] width 16 height 6
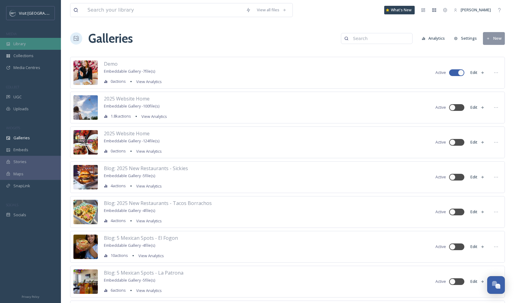
click at [35, 44] on div "Library" at bounding box center [30, 44] width 61 height 12
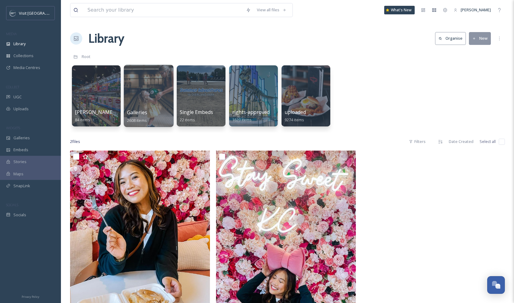
click at [133, 68] on div at bounding box center [149, 73] width 44 height 11
click at [147, 90] on div at bounding box center [149, 96] width 50 height 62
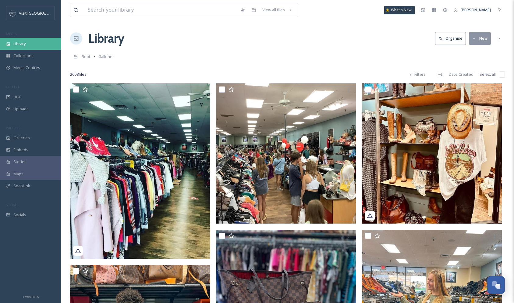
click at [30, 45] on div "Library" at bounding box center [30, 44] width 61 height 12
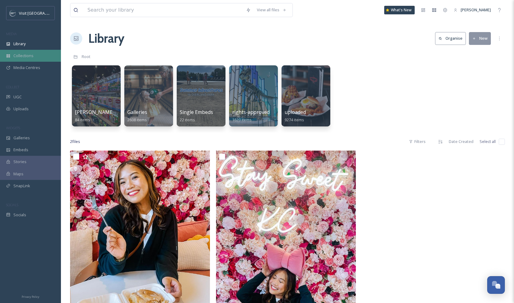
click at [29, 56] on span "Collections" at bounding box center [23, 56] width 20 height 6
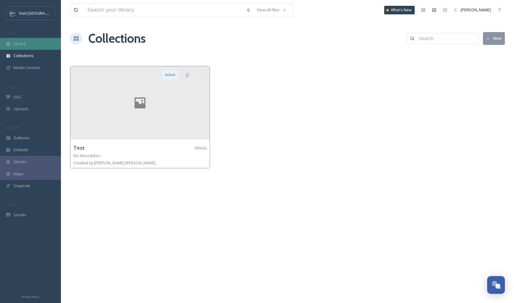
click at [30, 41] on div "Library" at bounding box center [30, 44] width 61 height 12
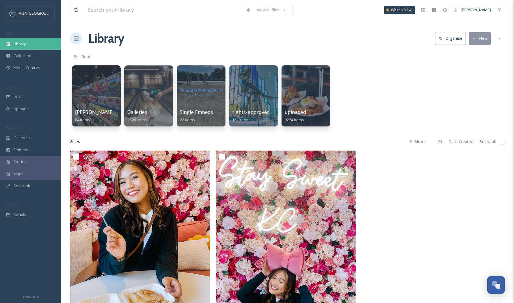
click at [23, 46] on span "Library" at bounding box center [19, 44] width 12 height 6
click at [364, 82] on div "[PERSON_NAME] Sponsored Trip 84 items Galleries 2608 items Single Embeds 22 ite…" at bounding box center [287, 97] width 435 height 70
click at [34, 55] on div "Collections" at bounding box center [30, 56] width 61 height 12
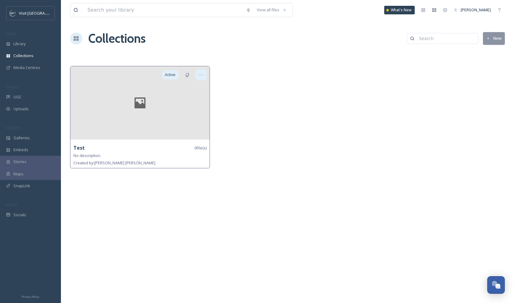
click at [202, 75] on icon at bounding box center [201, 74] width 5 height 5
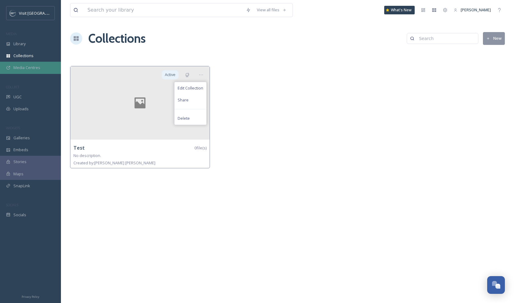
click at [22, 68] on span "Media Centres" at bounding box center [26, 68] width 27 height 6
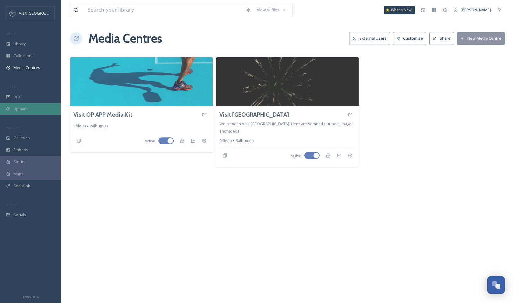
click at [17, 112] on div "Uploads" at bounding box center [30, 109] width 61 height 12
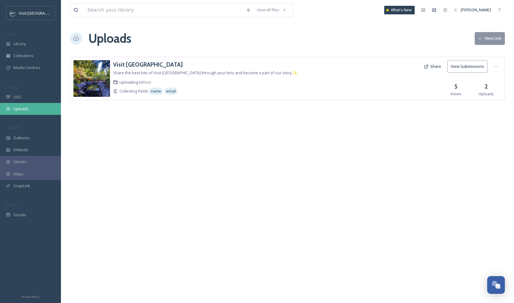
click at [34, 106] on div "Uploads" at bounding box center [30, 109] width 61 height 12
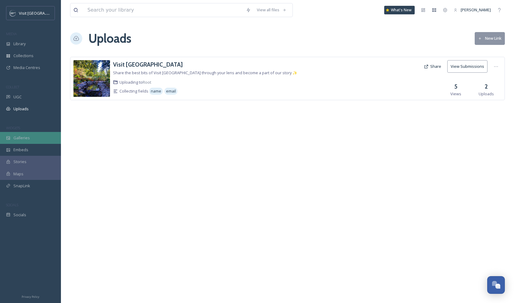
click at [18, 143] on div "Galleries" at bounding box center [30, 138] width 61 height 12
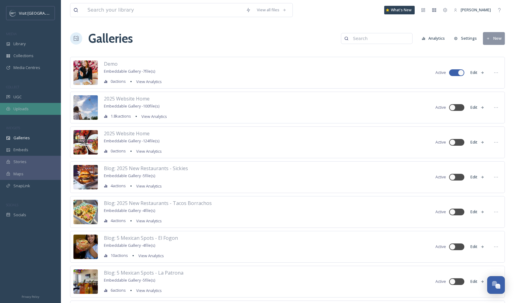
click at [25, 108] on span "Uploads" at bounding box center [20, 109] width 15 height 6
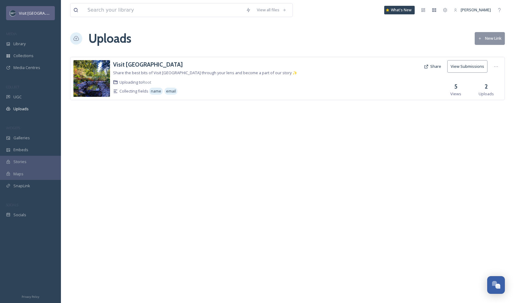
click at [22, 8] on div "Visit [GEOGRAPHIC_DATA]" at bounding box center [30, 13] width 49 height 14
click at [40, 12] on span "Visit [GEOGRAPHIC_DATA]" at bounding box center [42, 13] width 47 height 6
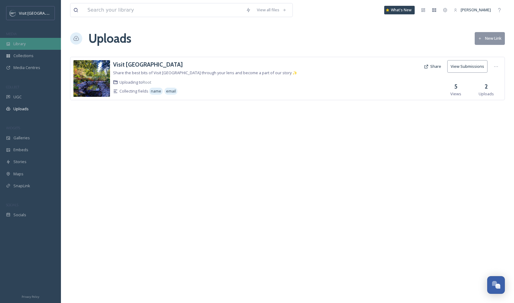
click at [16, 43] on span "Library" at bounding box center [19, 44] width 12 height 6
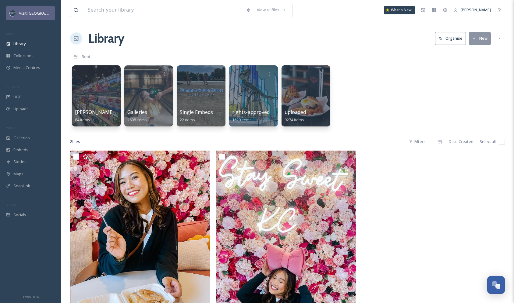
click at [19, 14] on span "Visit [GEOGRAPHIC_DATA]" at bounding box center [42, 13] width 47 height 6
click at [21, 56] on span "Collections" at bounding box center [23, 56] width 20 height 6
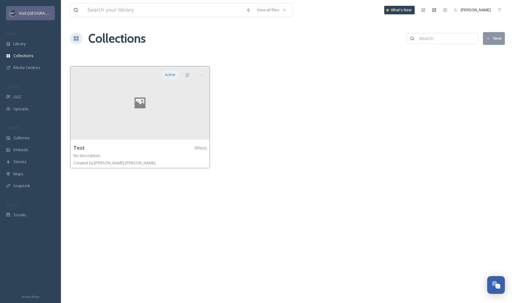
click at [33, 13] on span "Visit [GEOGRAPHIC_DATA]" at bounding box center [42, 13] width 47 height 6
click at [22, 45] on span "Library" at bounding box center [19, 44] width 12 height 6
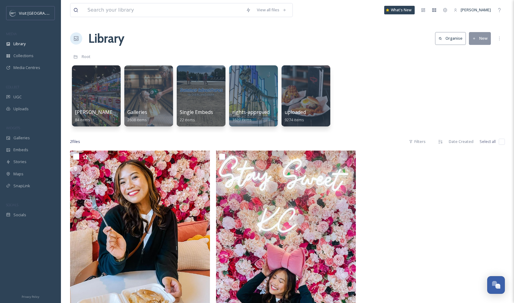
click at [95, 40] on h1 "Library" at bounding box center [106, 38] width 36 height 18
click at [31, 96] on div "UGC" at bounding box center [30, 97] width 61 height 12
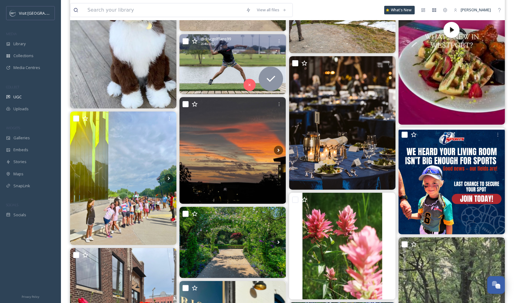
scroll to position [2383, 0]
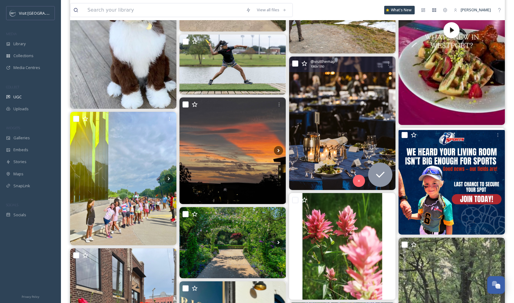
click at [349, 109] on img at bounding box center [342, 122] width 106 height 133
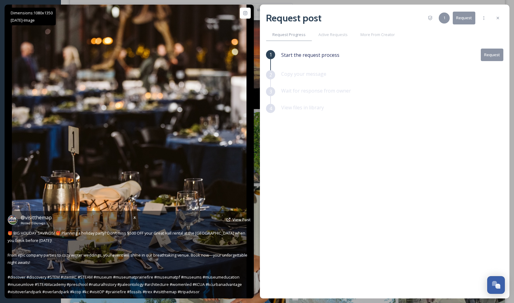
scroll to position [2480, 0]
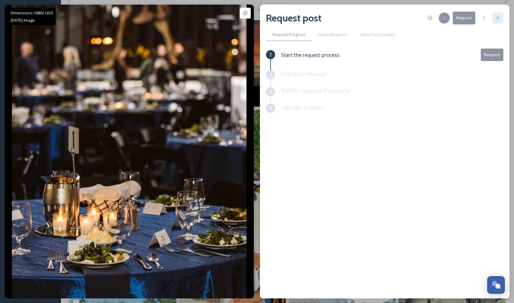
click at [499, 19] on icon at bounding box center [498, 18] width 5 height 5
